Goal: Use online tool/utility: Use online tool/utility

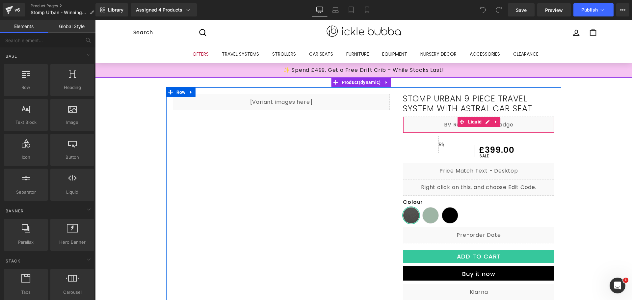
click at [515, 128] on div "Liquid" at bounding box center [478, 125] width 151 height 16
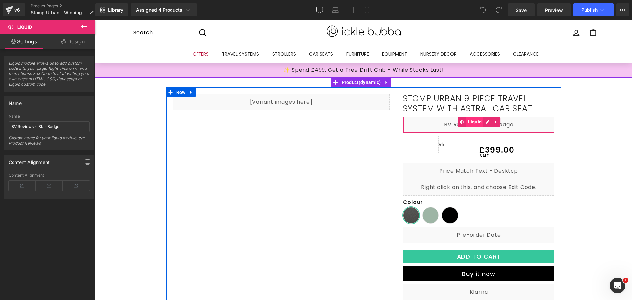
click at [474, 121] on span "Liquid" at bounding box center [474, 122] width 17 height 10
click at [484, 121] on div "Liquid" at bounding box center [478, 125] width 151 height 16
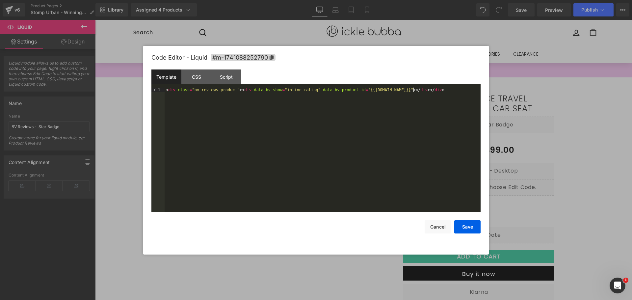
click at [423, 91] on div "< div class = "bv-reviews-product" > < div data-bv-show = "inline_rating" data-…" at bounding box center [323, 155] width 316 height 134
click at [193, 77] on div "CSS" at bounding box center [196, 76] width 30 height 15
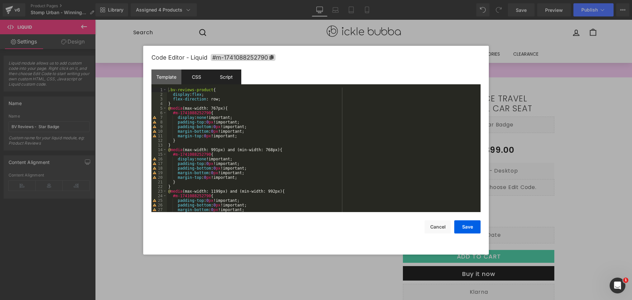
click at [218, 79] on div "Script" at bounding box center [226, 76] width 30 height 15
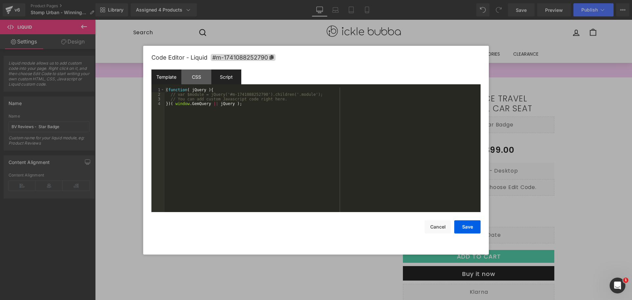
click at [175, 77] on div "Template" at bounding box center [166, 76] width 30 height 15
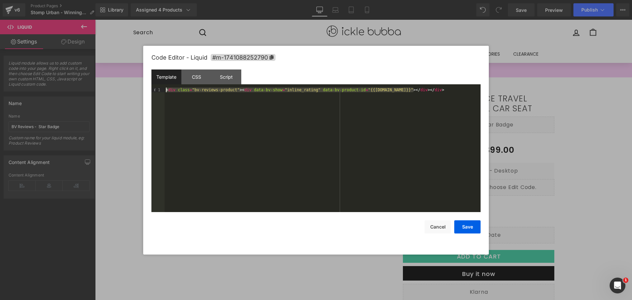
drag, startPoint x: 420, startPoint y: 90, endPoint x: 163, endPoint y: 91, distance: 256.8
click at [163, 91] on pre "1 < div class = "bv-reviews-product" > < div data-bv-show = "inline_rating" dat…" at bounding box center [315, 150] width 329 height 124
click at [438, 229] on button "Cancel" at bounding box center [438, 226] width 26 height 13
